Goal: Task Accomplishment & Management: Use online tool/utility

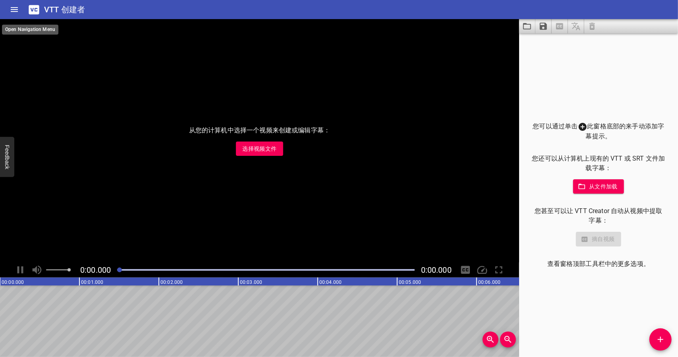
click at [16, 10] on icon "家" at bounding box center [15, 10] width 10 height 10
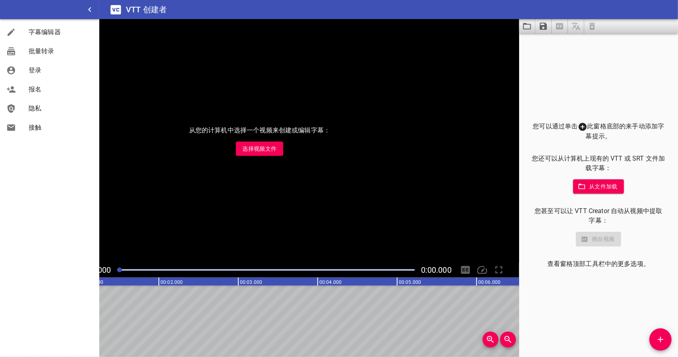
click at [41, 89] on font "报名" at bounding box center [35, 89] width 13 height 8
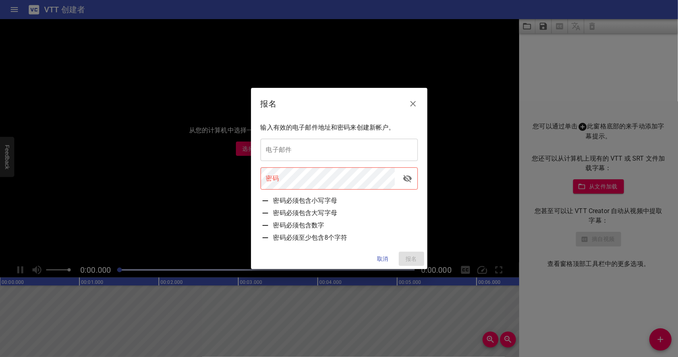
click at [415, 102] on icon "关闭" at bounding box center [413, 104] width 6 height 6
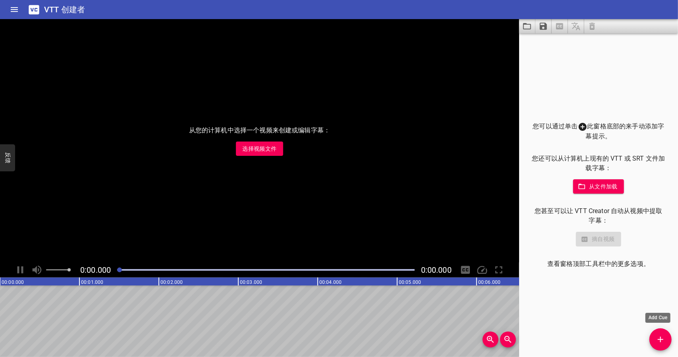
click at [664, 335] on icon "添加提示" at bounding box center [661, 339] width 10 height 10
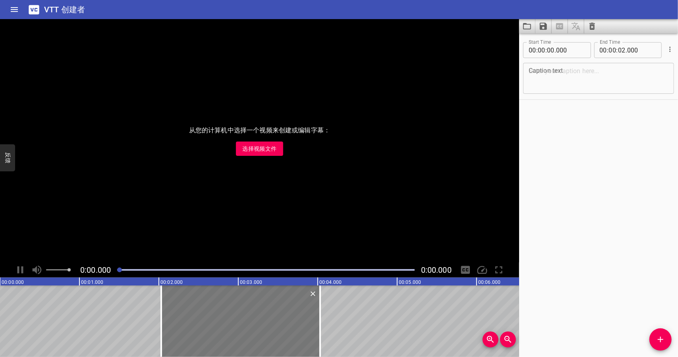
drag, startPoint x: 139, startPoint y: 314, endPoint x: 300, endPoint y: 328, distance: 161.8
click at [300, 328] on div at bounding box center [240, 320] width 159 height 71
type input "02"
type input "030"
type input "04"
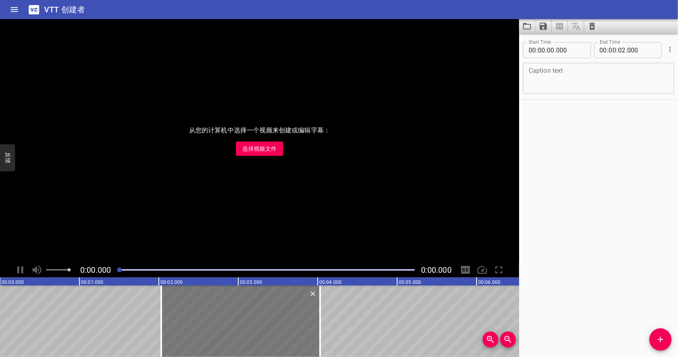
type input "030"
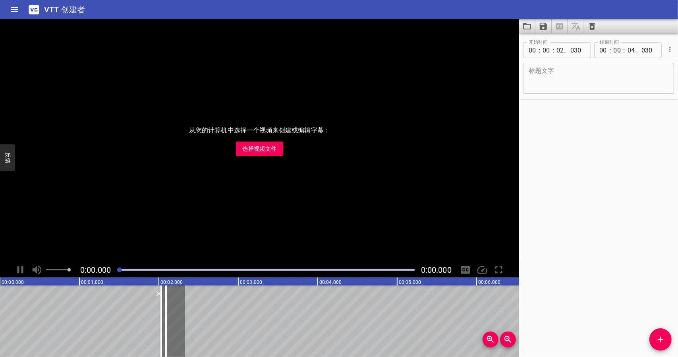
drag, startPoint x: 320, startPoint y: 323, endPoint x: 145, endPoint y: 323, distance: 175.5
type input "01"
type input "820"
click at [162, 310] on div at bounding box center [161, 320] width 2 height 71
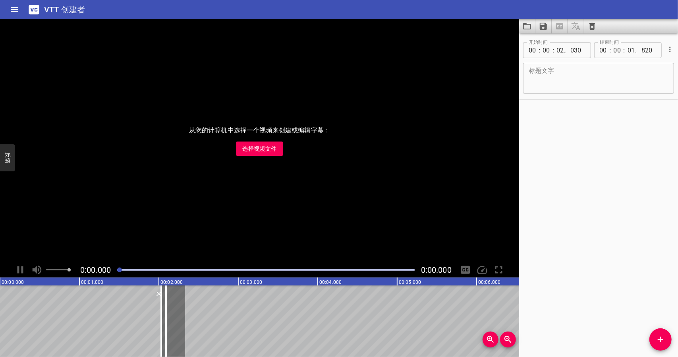
click at [13, 5] on icon "家" at bounding box center [15, 10] width 10 height 10
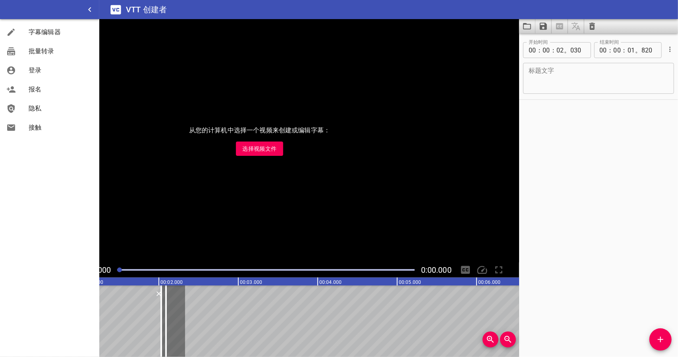
click at [80, 35] on span "字幕编辑器" at bounding box center [61, 32] width 64 height 10
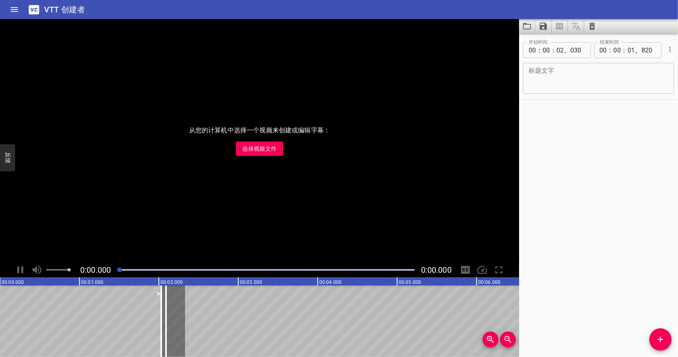
click at [17, 18] on button "家" at bounding box center [14, 9] width 19 height 19
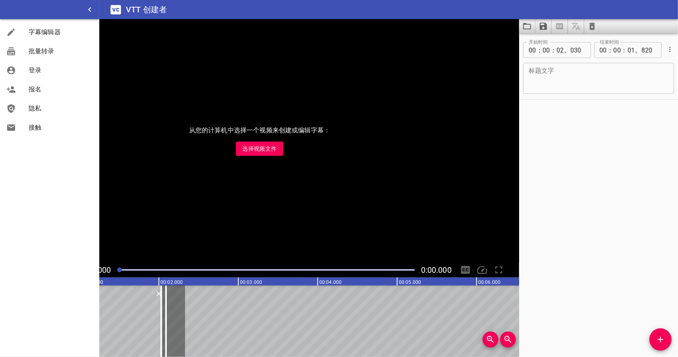
click at [50, 57] on div "批量转录" at bounding box center [49, 51] width 99 height 19
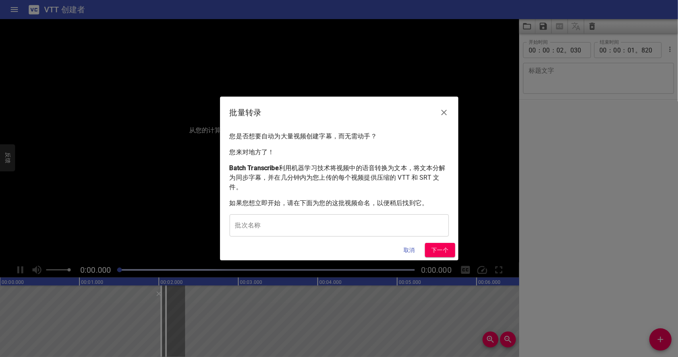
click at [450, 107] on button "关闭" at bounding box center [443, 112] width 19 height 19
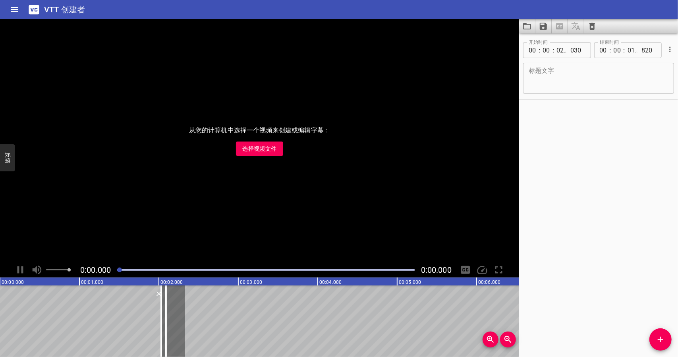
click at [10, 9] on icon "家" at bounding box center [15, 10] width 10 height 10
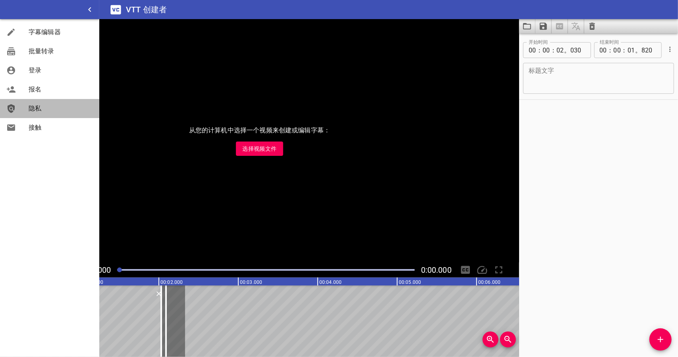
click at [48, 113] on span "隐私" at bounding box center [61, 109] width 64 height 10
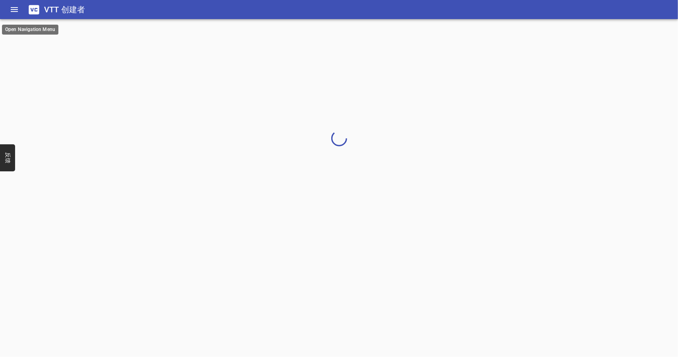
click at [14, 12] on icon "家" at bounding box center [15, 10] width 10 height 10
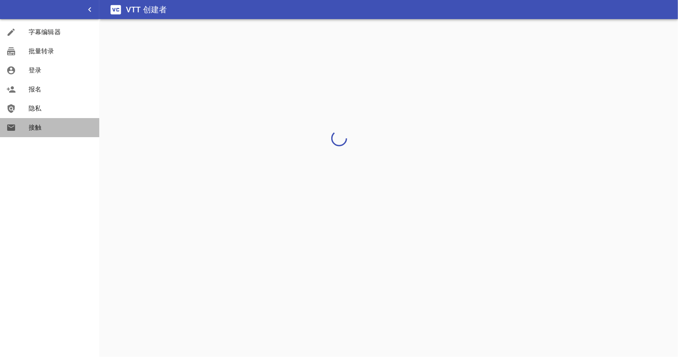
click at [52, 126] on span "接触" at bounding box center [61, 128] width 64 height 10
click at [50, 108] on span "隐私" at bounding box center [61, 109] width 64 height 10
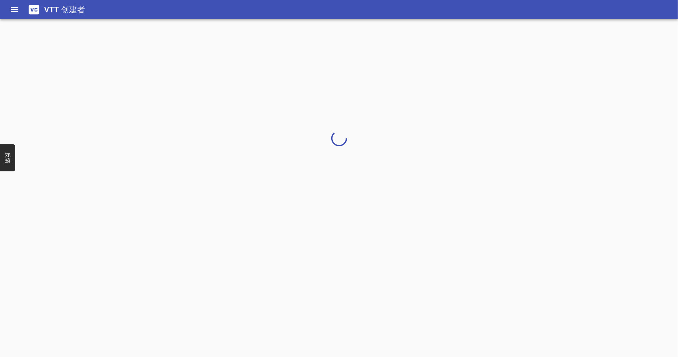
click at [12, 7] on icon "家" at bounding box center [14, 9] width 7 height 5
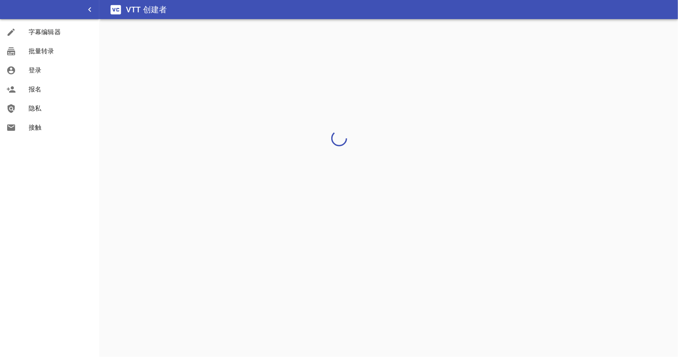
click at [242, 112] on div at bounding box center [339, 138] width 678 height 238
click at [64, 111] on span "隐私" at bounding box center [61, 109] width 64 height 10
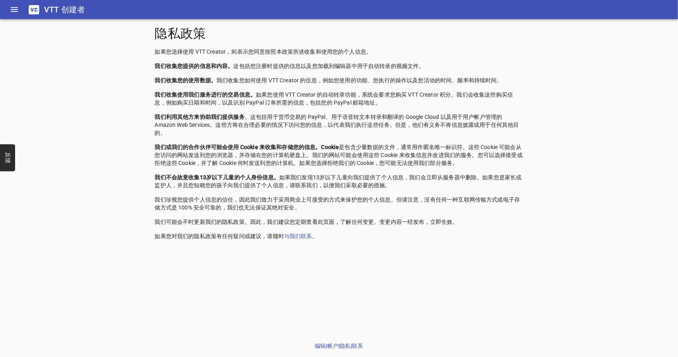
click at [32, 7] on icon at bounding box center [34, 9] width 10 height 9
click at [18, 12] on icon "家" at bounding box center [15, 10] width 10 height 10
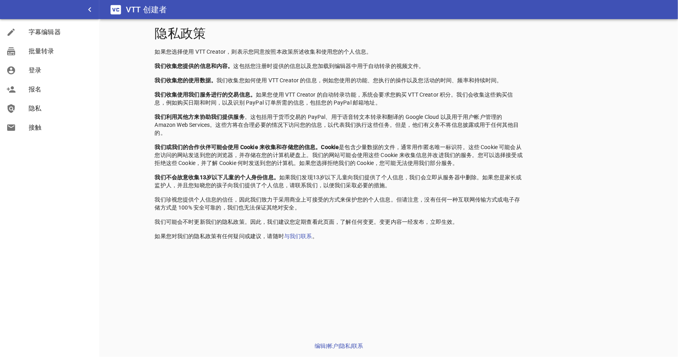
click at [42, 35] on font "字幕编辑器" at bounding box center [45, 32] width 32 height 8
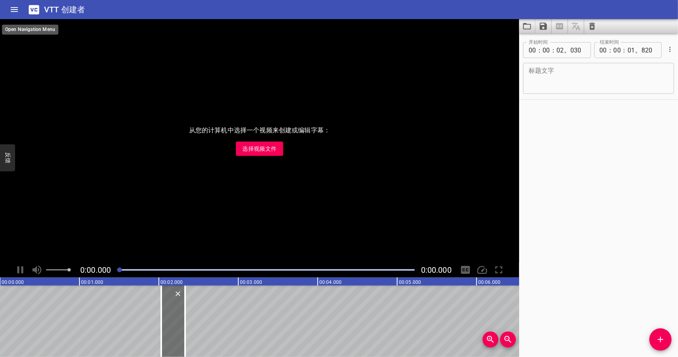
click at [19, 6] on button "家" at bounding box center [14, 9] width 19 height 19
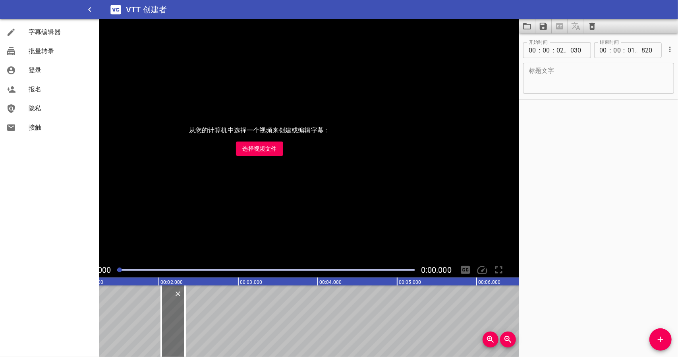
click at [166, 163] on div "从您的计算机中选择一个视频来创建或编辑字幕： 选择视频文件" at bounding box center [259, 140] width 519 height 243
click at [21, 14] on div at bounding box center [49, 9] width 99 height 19
click at [89, 13] on icon "button" at bounding box center [90, 10] width 10 height 10
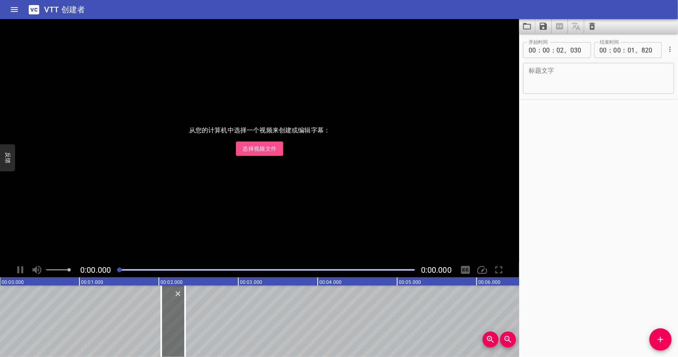
click at [266, 151] on font "选择视频文件" at bounding box center [259, 148] width 34 height 6
click at [590, 23] on icon "清晰的字幕" at bounding box center [592, 26] width 6 height 7
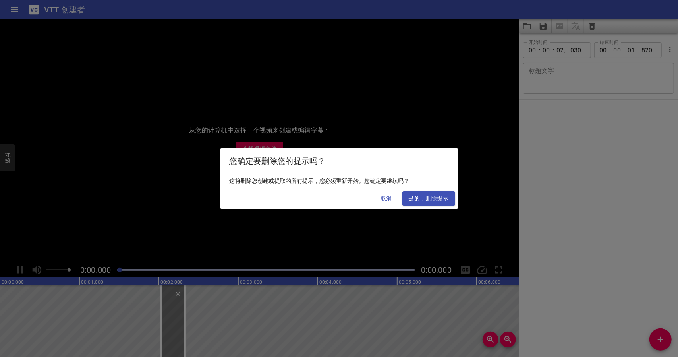
click at [438, 197] on font "是的，删除提示" at bounding box center [429, 198] width 40 height 6
